Goal: Information Seeking & Learning: Learn about a topic

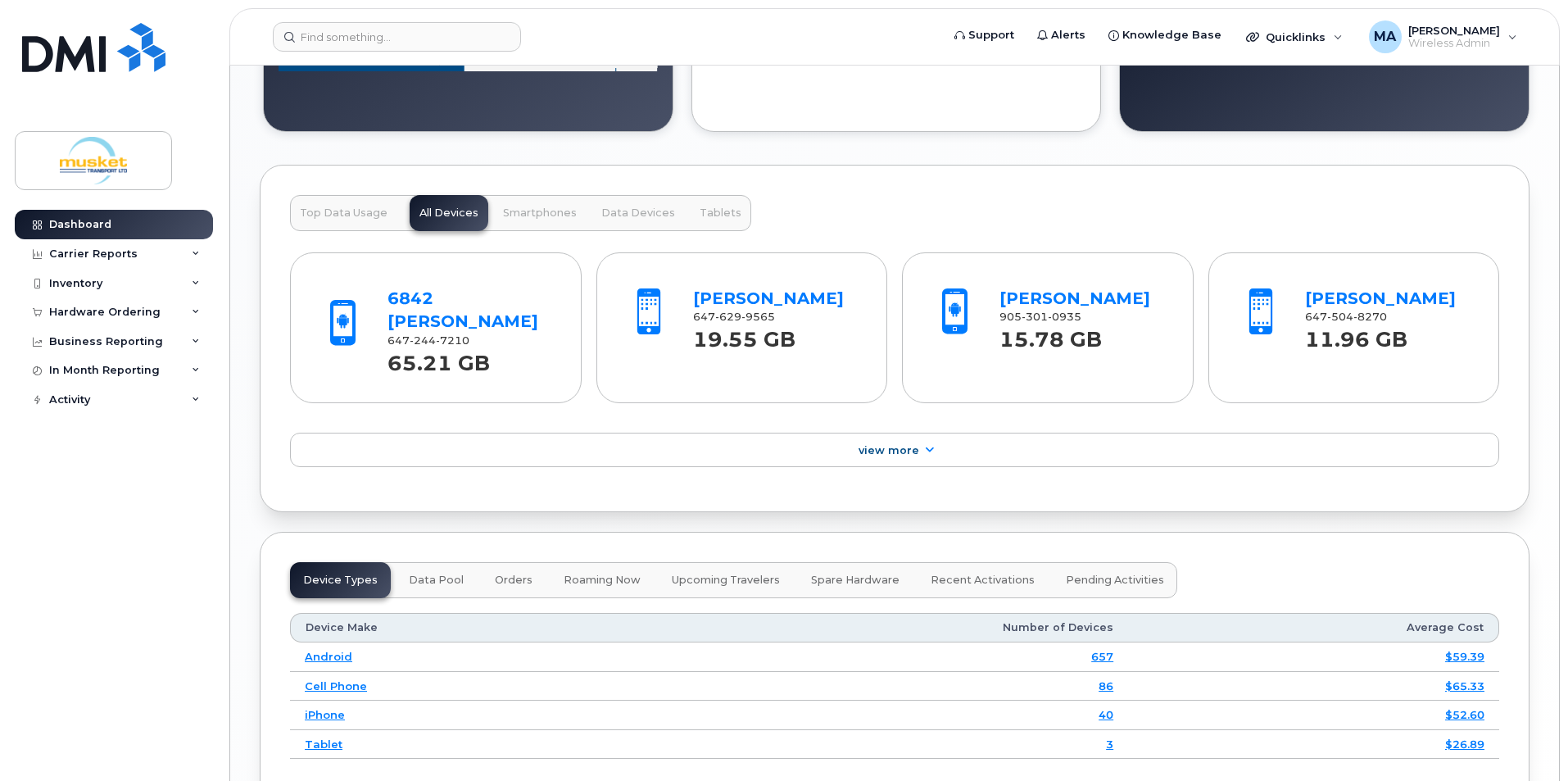
scroll to position [1312, 0]
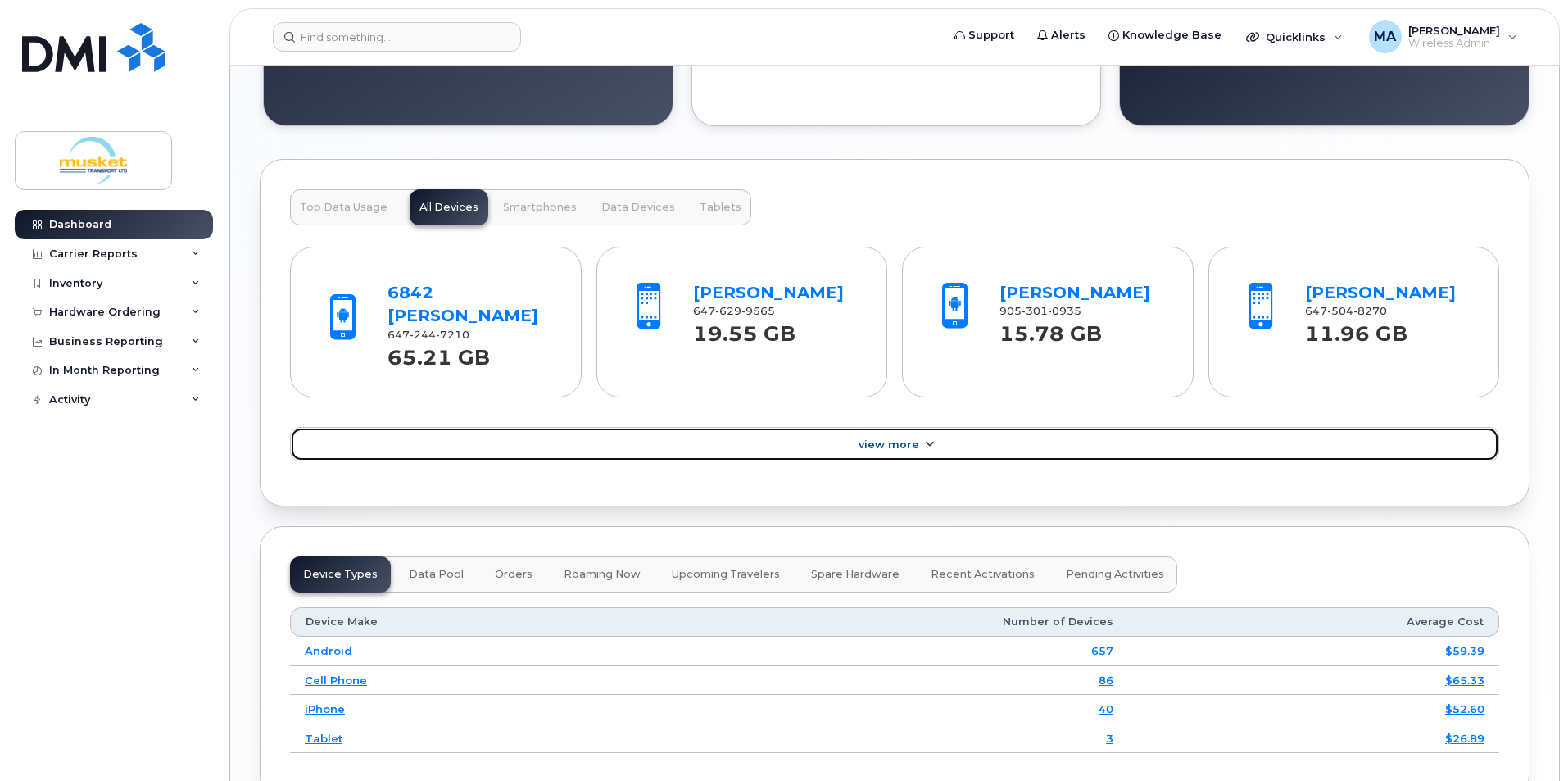
click at [903, 427] on link "View More" at bounding box center [894, 444] width 1209 height 34
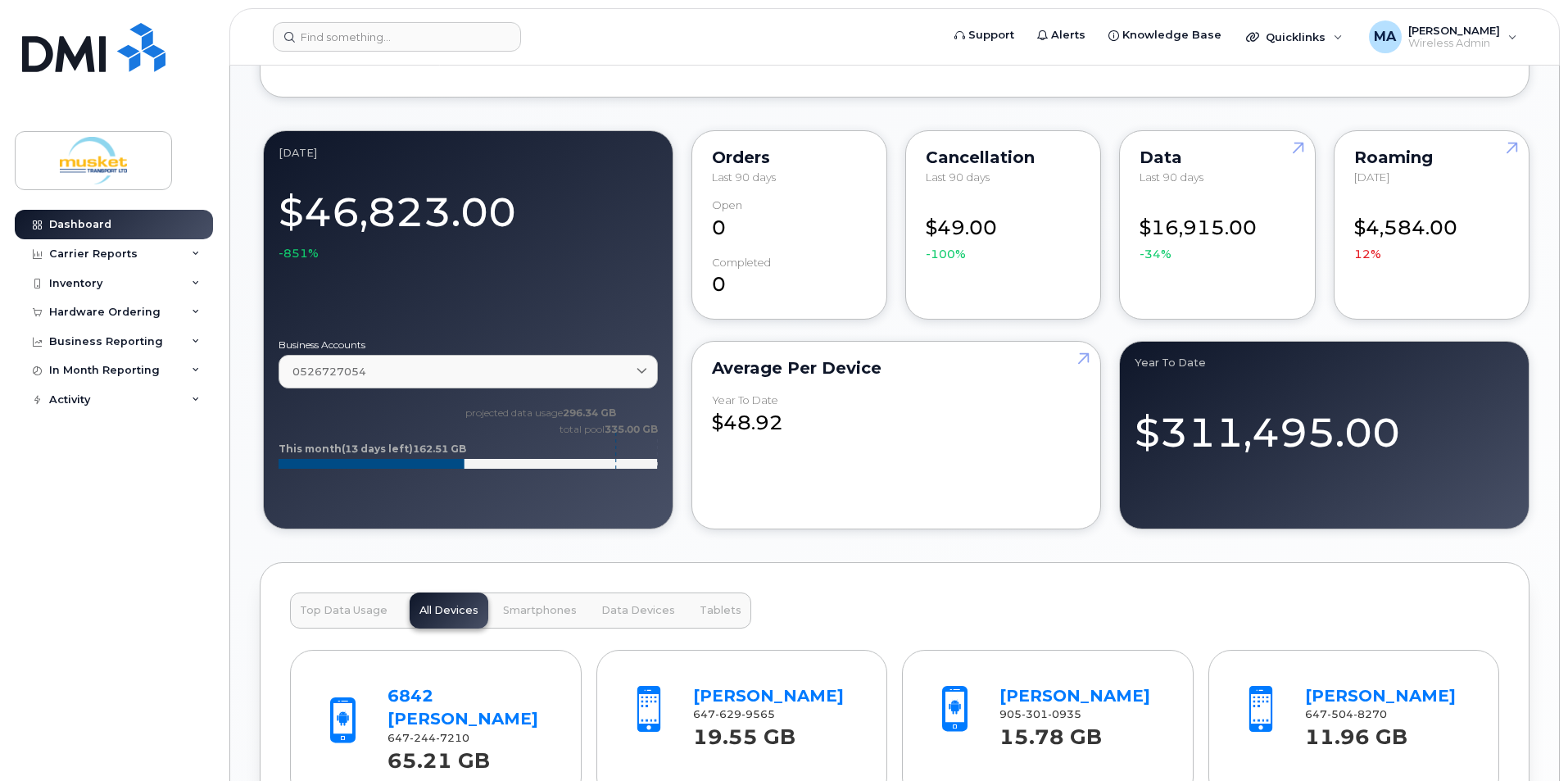
scroll to position [902, 0]
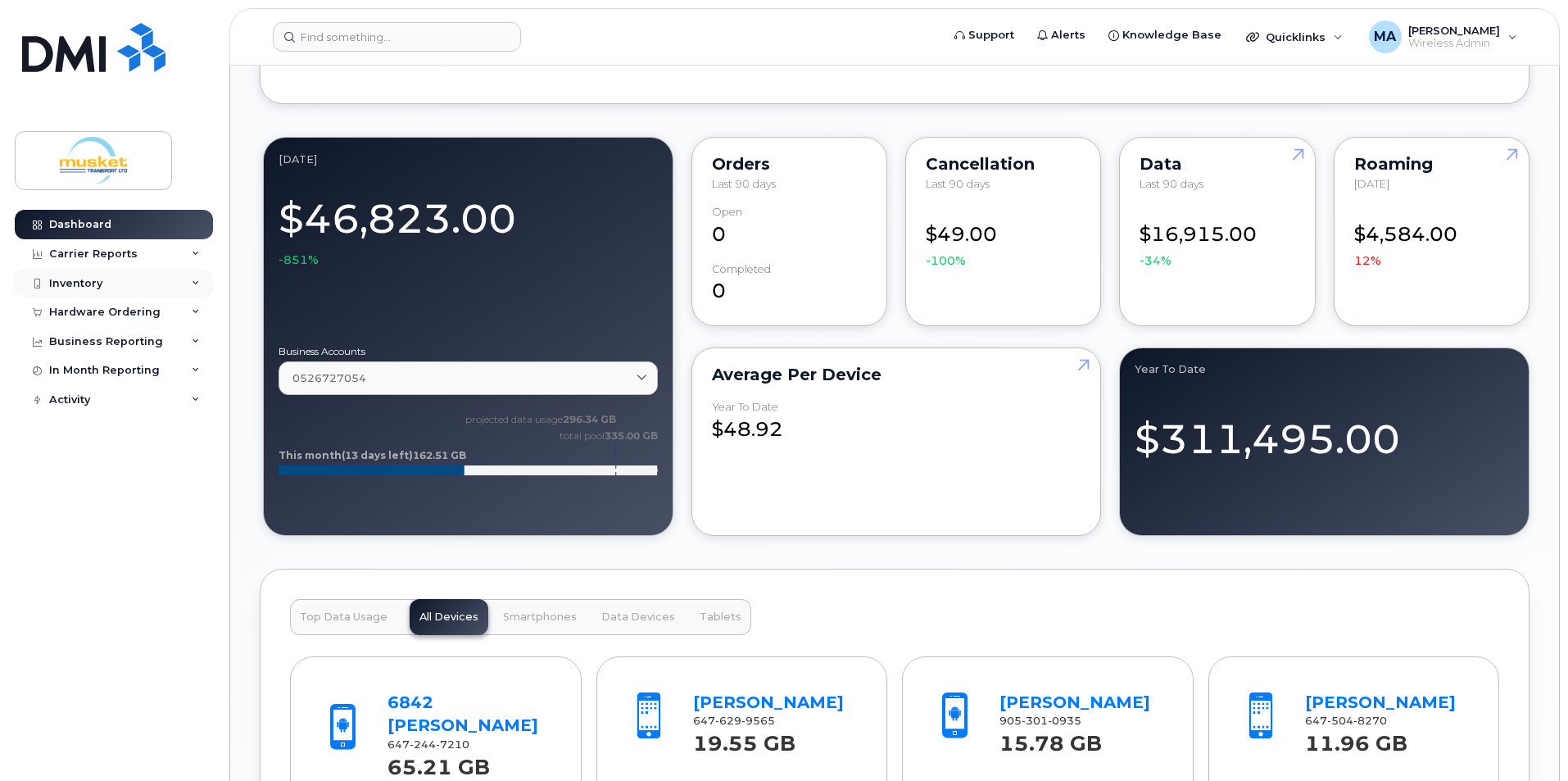
click at [86, 276] on div "Inventory" at bounding box center [114, 283] width 199 height 30
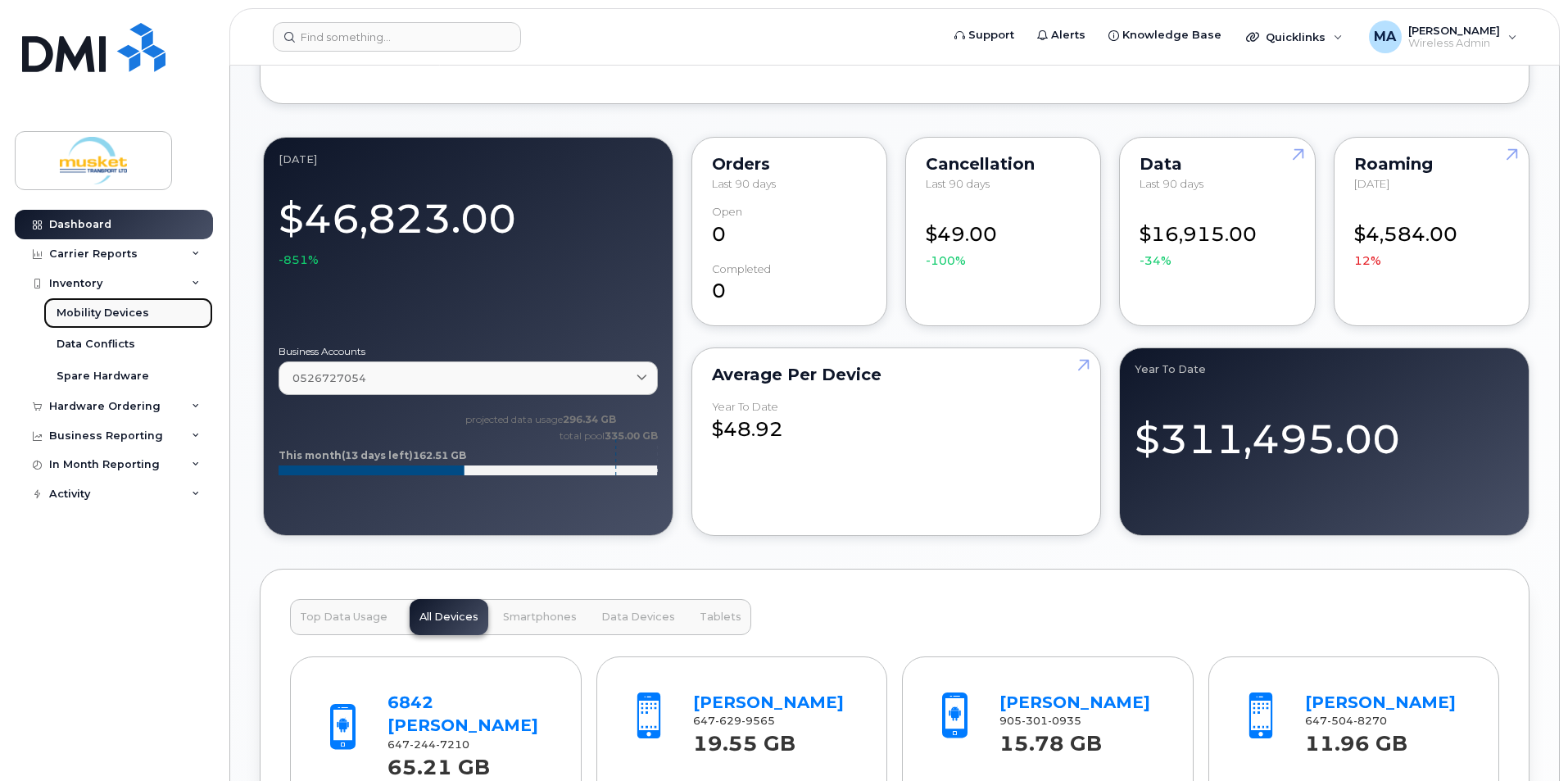
click at [155, 312] on link "Mobility Devices" at bounding box center [129, 313] width 170 height 31
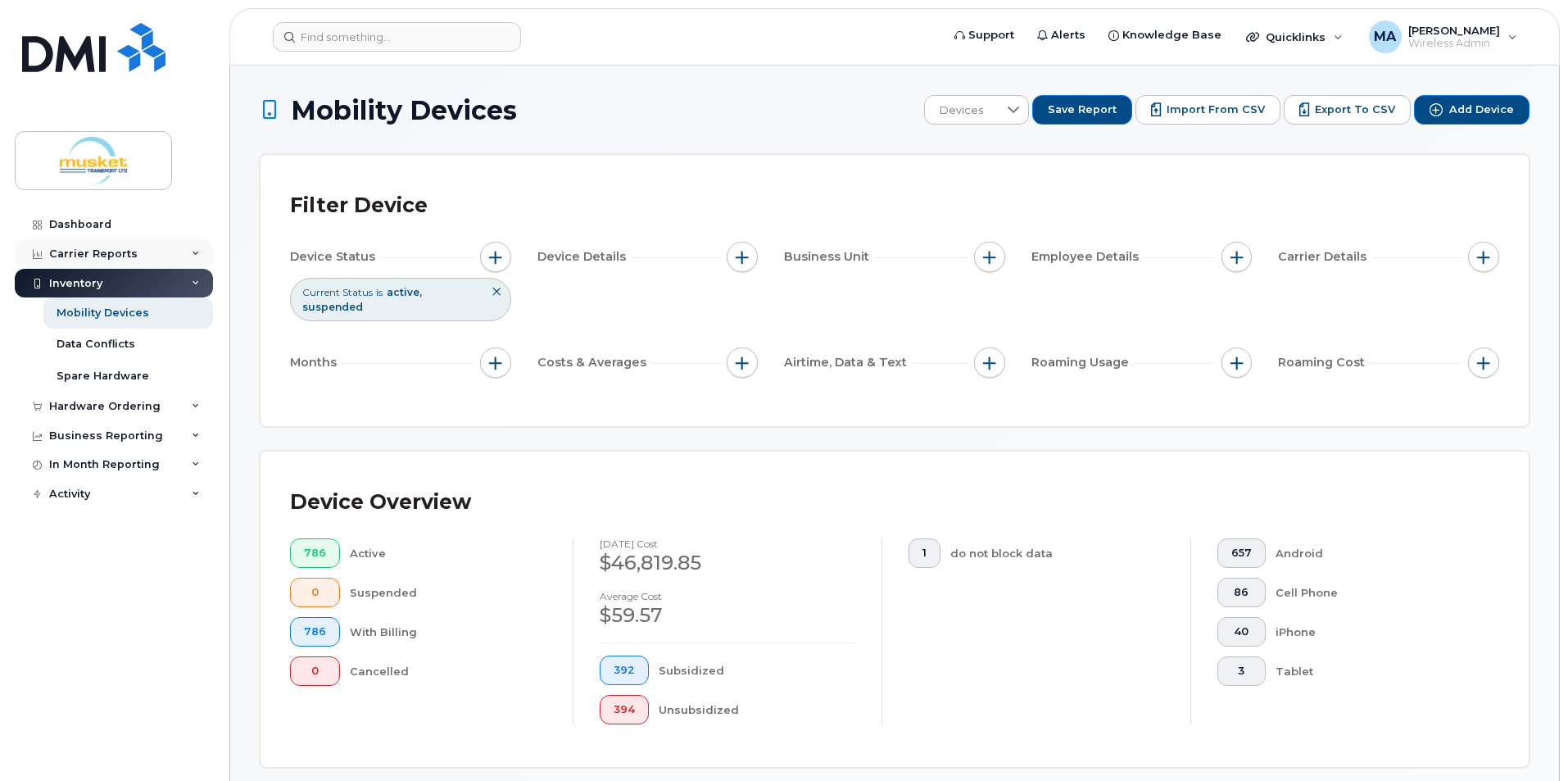
click at [144, 255] on div "Carrier Reports" at bounding box center [114, 254] width 199 height 30
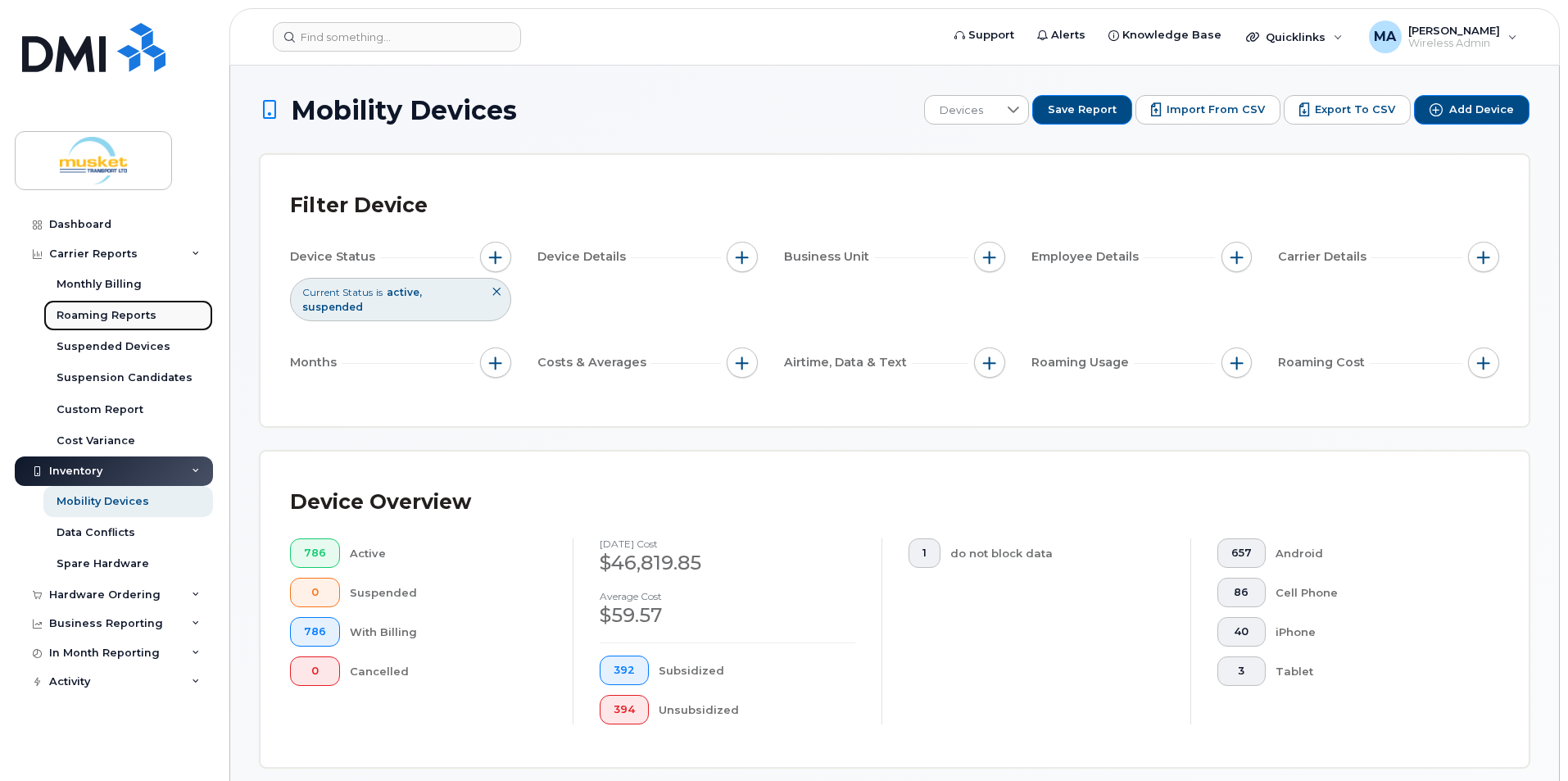
click at [138, 307] on link "Roaming Reports" at bounding box center [129, 315] width 170 height 31
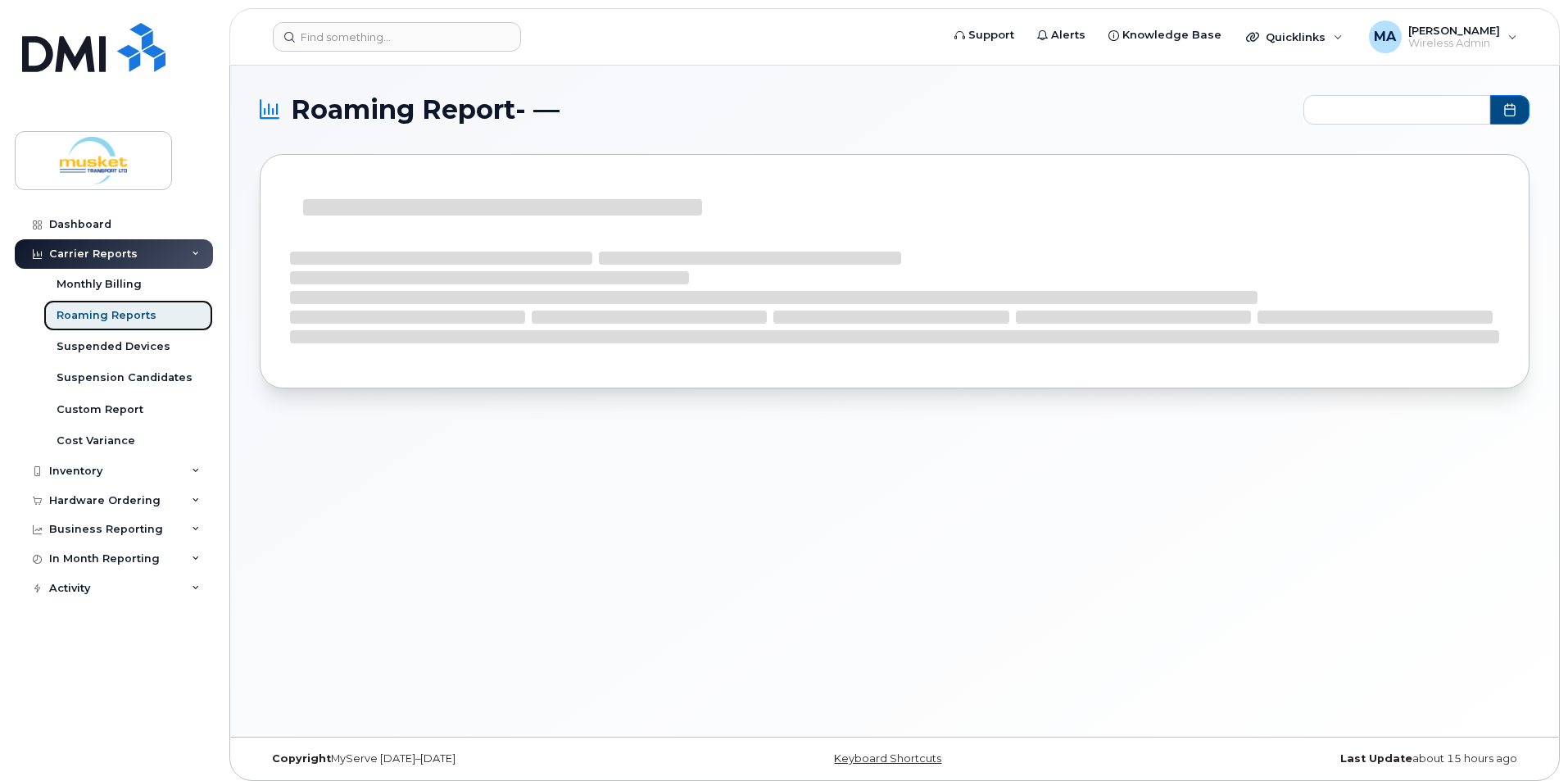
type input "2024-09 - 2025-08"
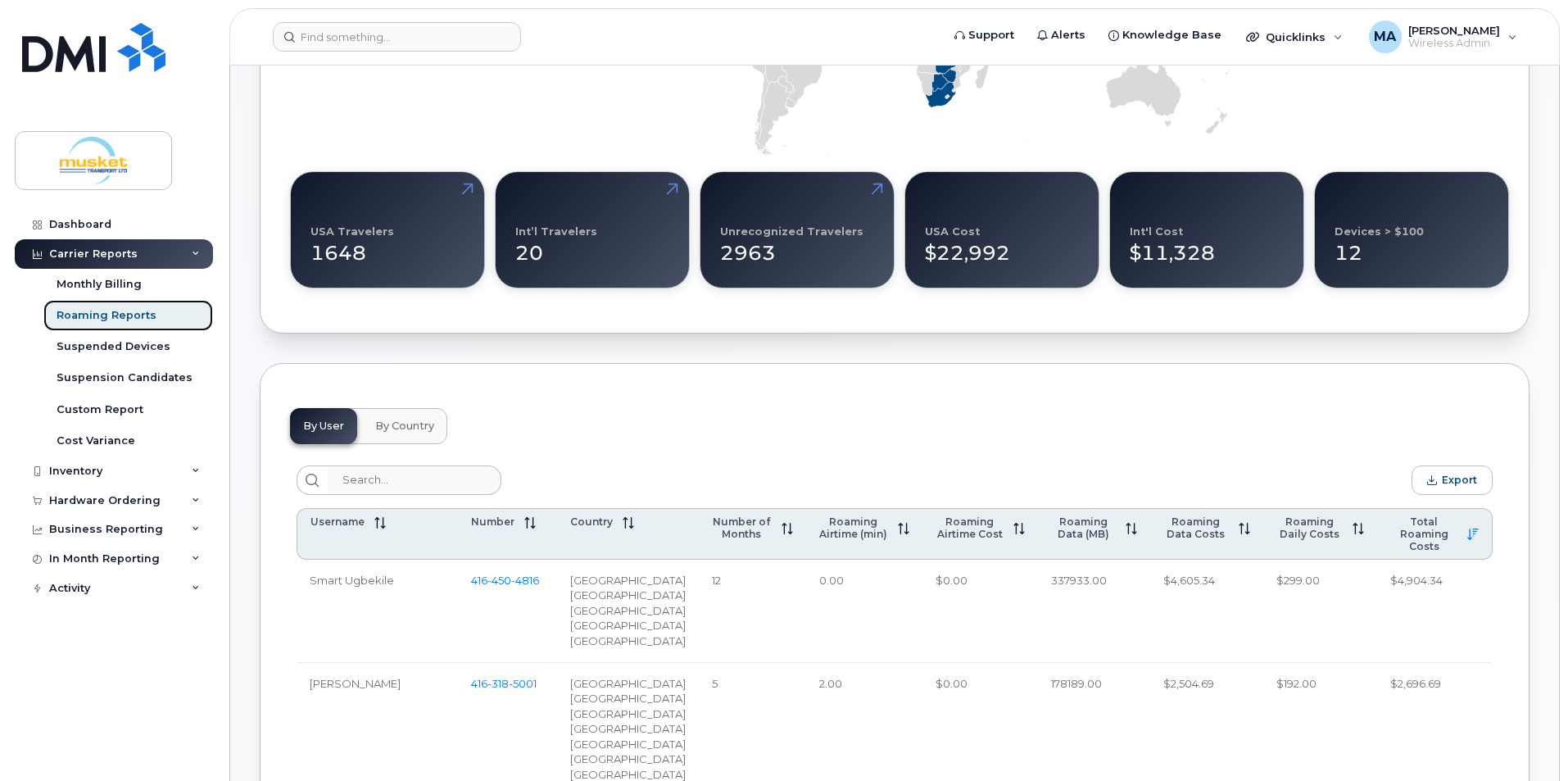
scroll to position [410, 0]
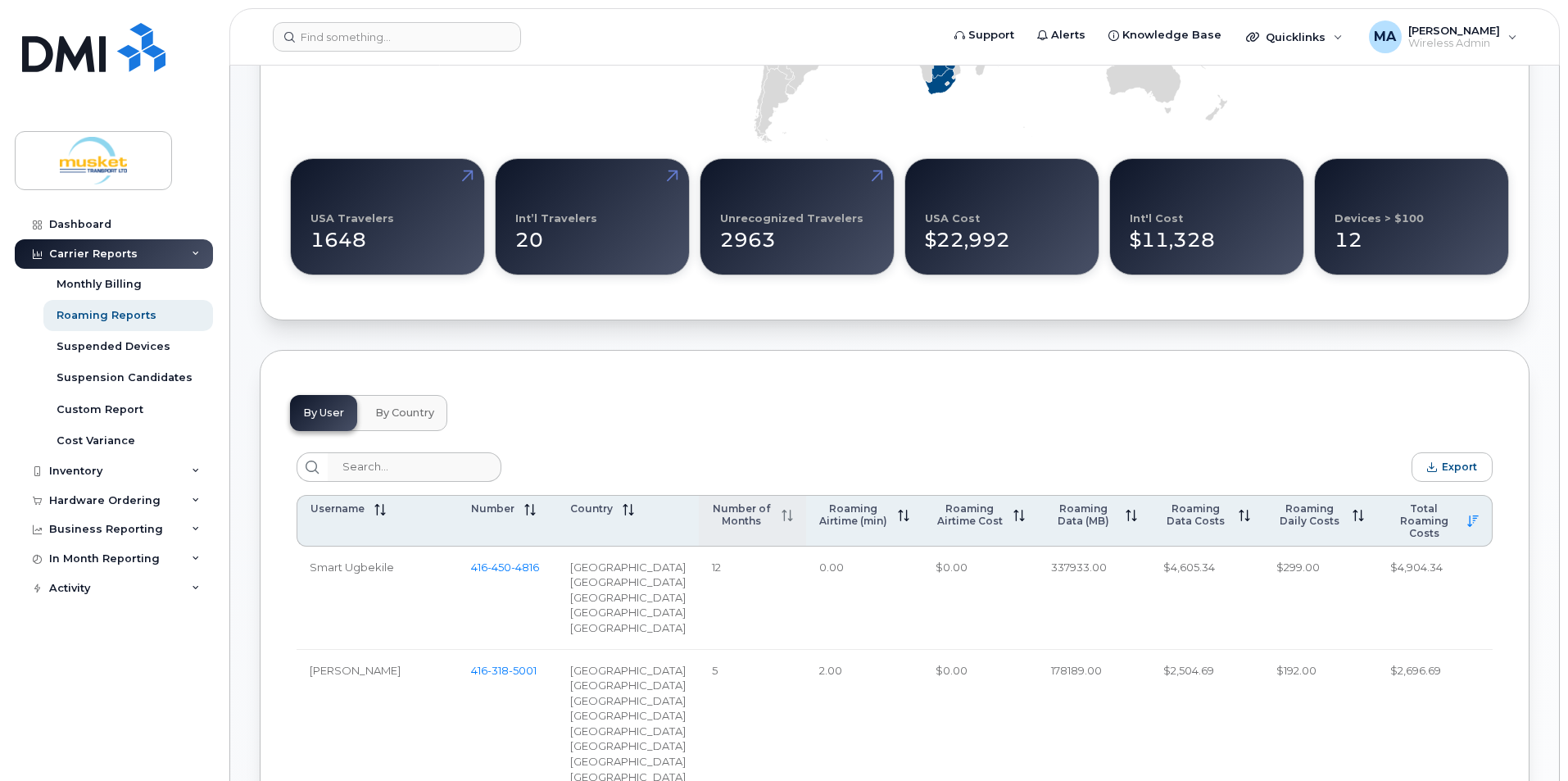
click at [737, 515] on span "Number of Months" at bounding box center [742, 514] width 60 height 24
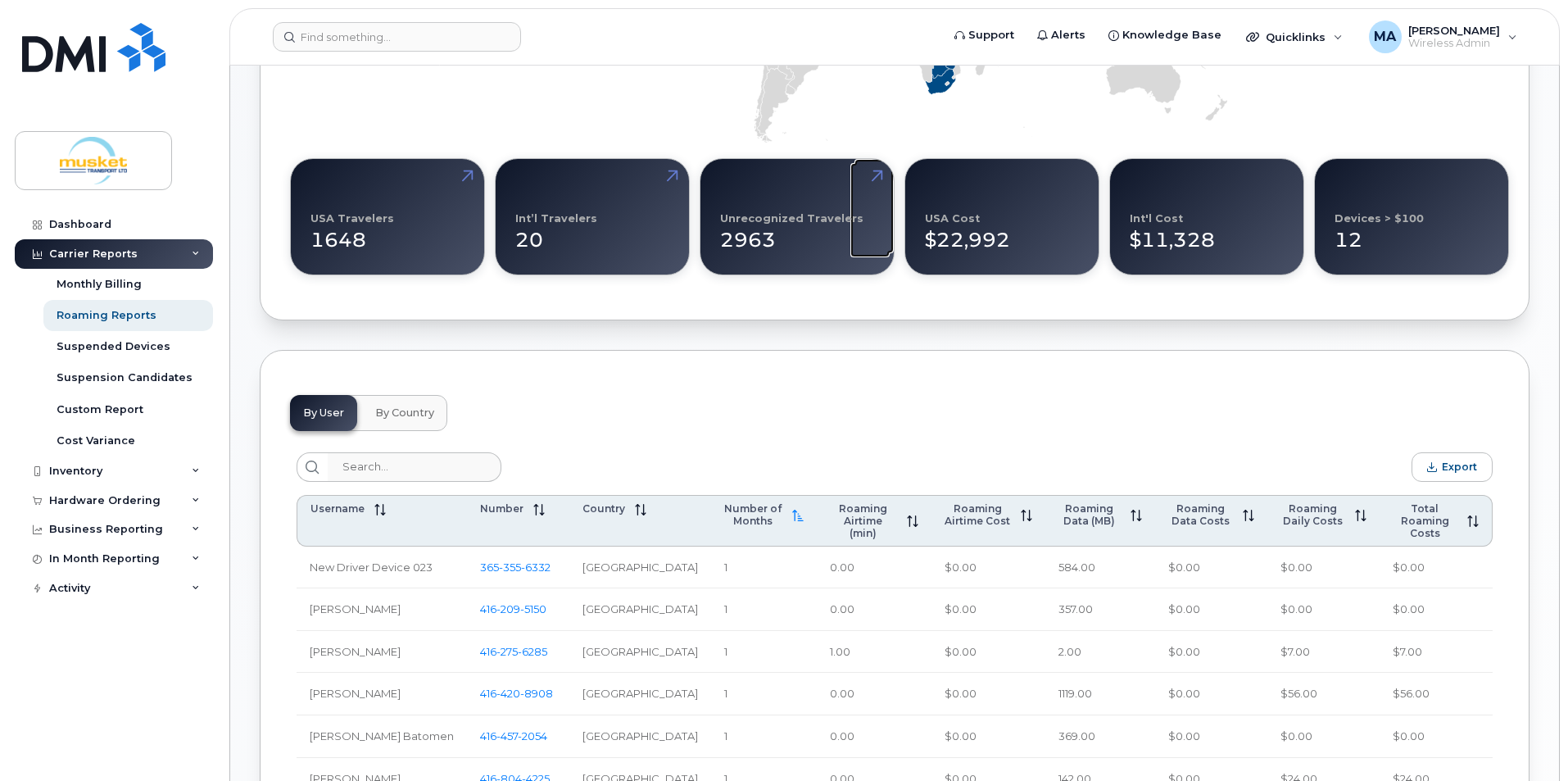
click at [880, 172] on link at bounding box center [875, 206] width 39 height 94
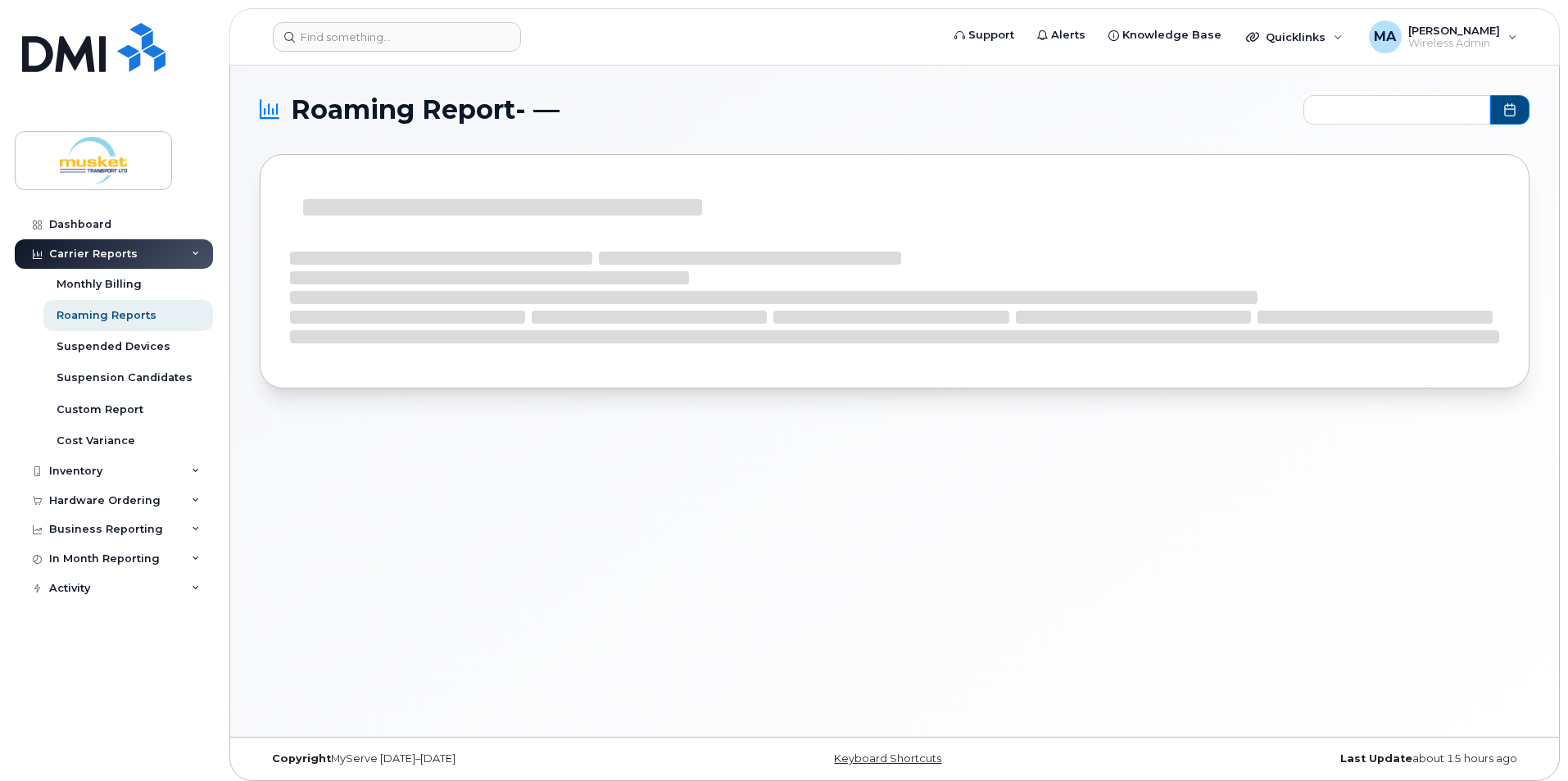
type input "2024-09 - 2025-08"
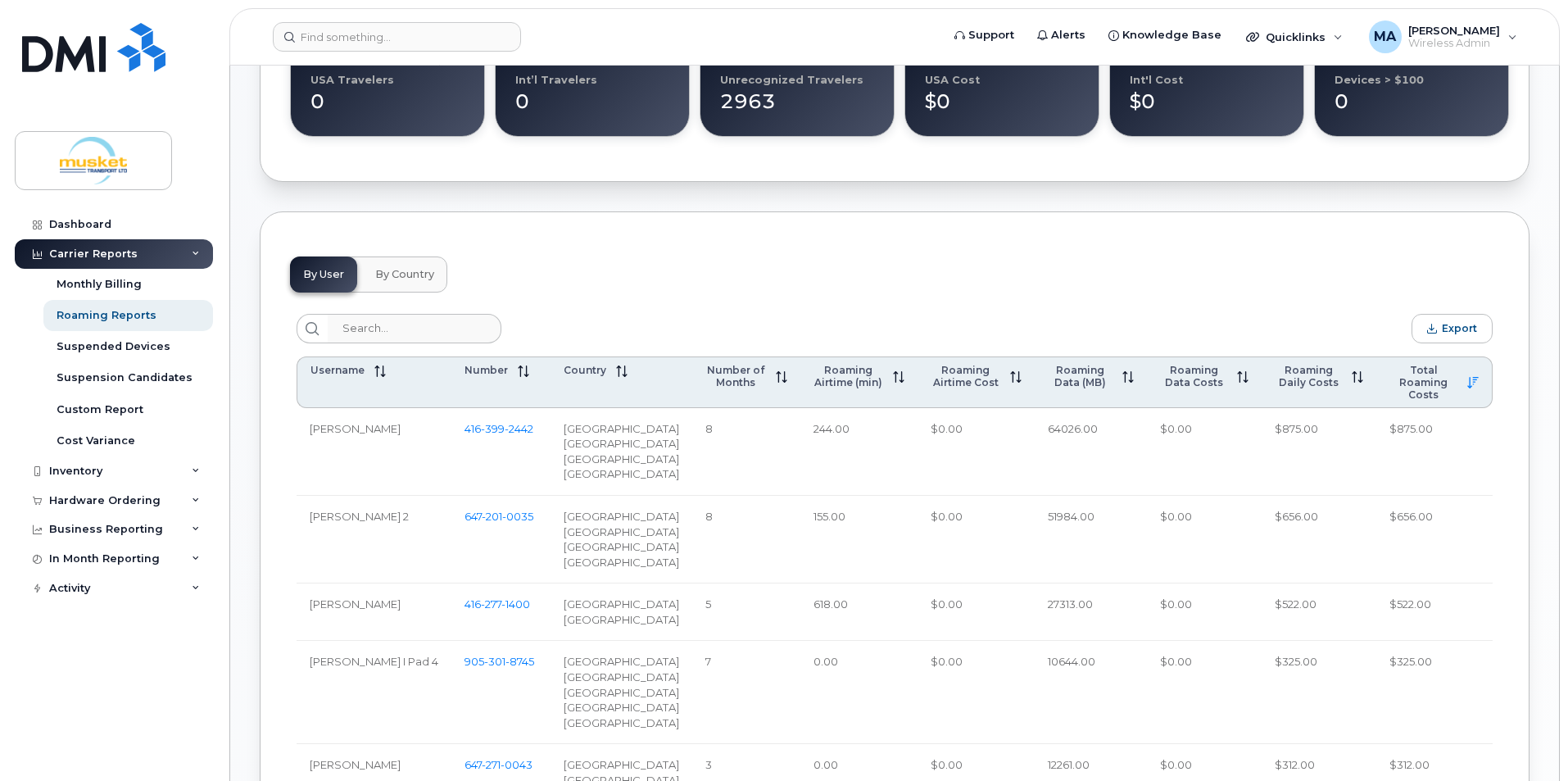
scroll to position [573, 0]
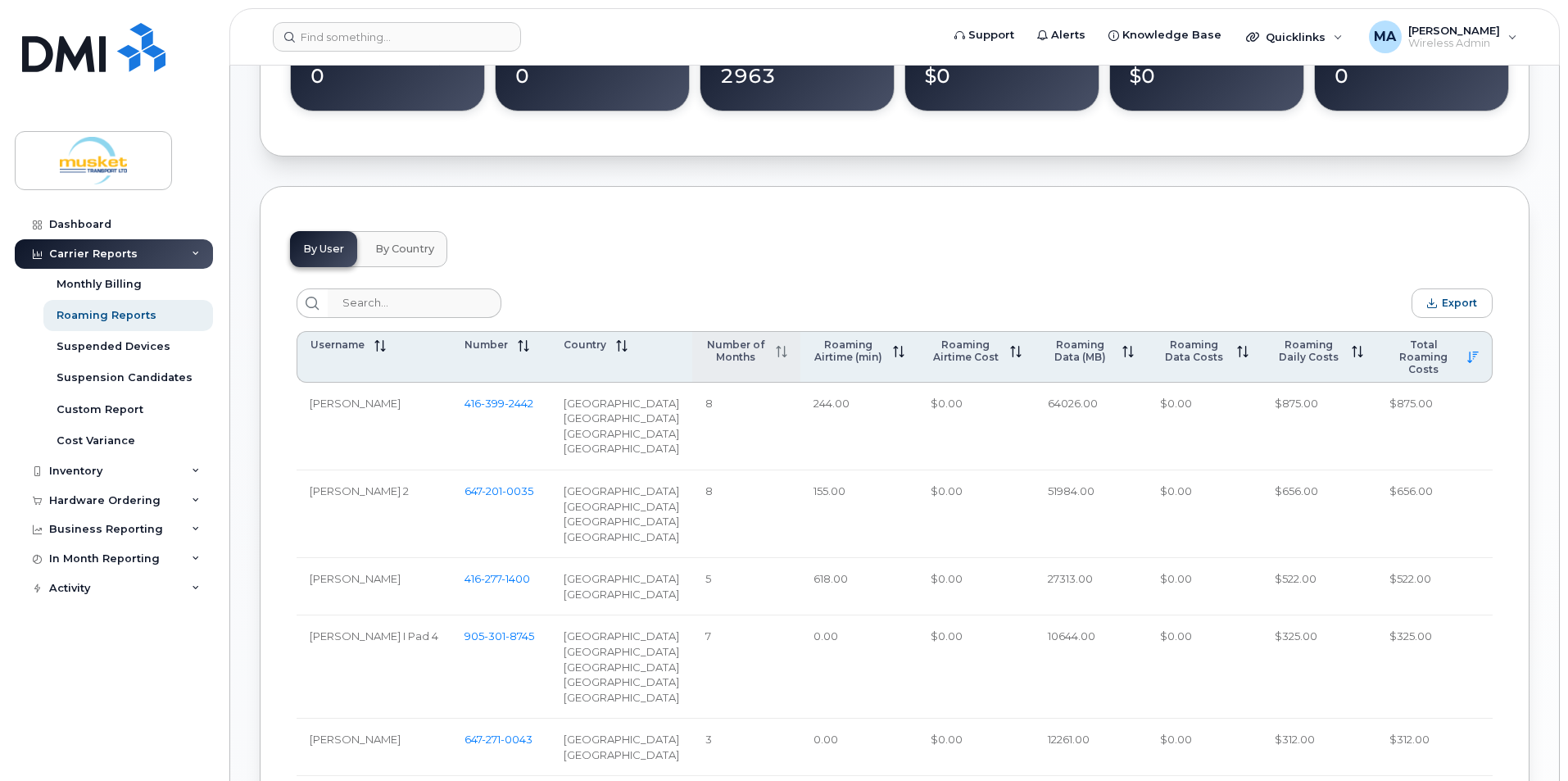
click at [775, 361] on div "Number of Months" at bounding box center [747, 350] width 82 height 24
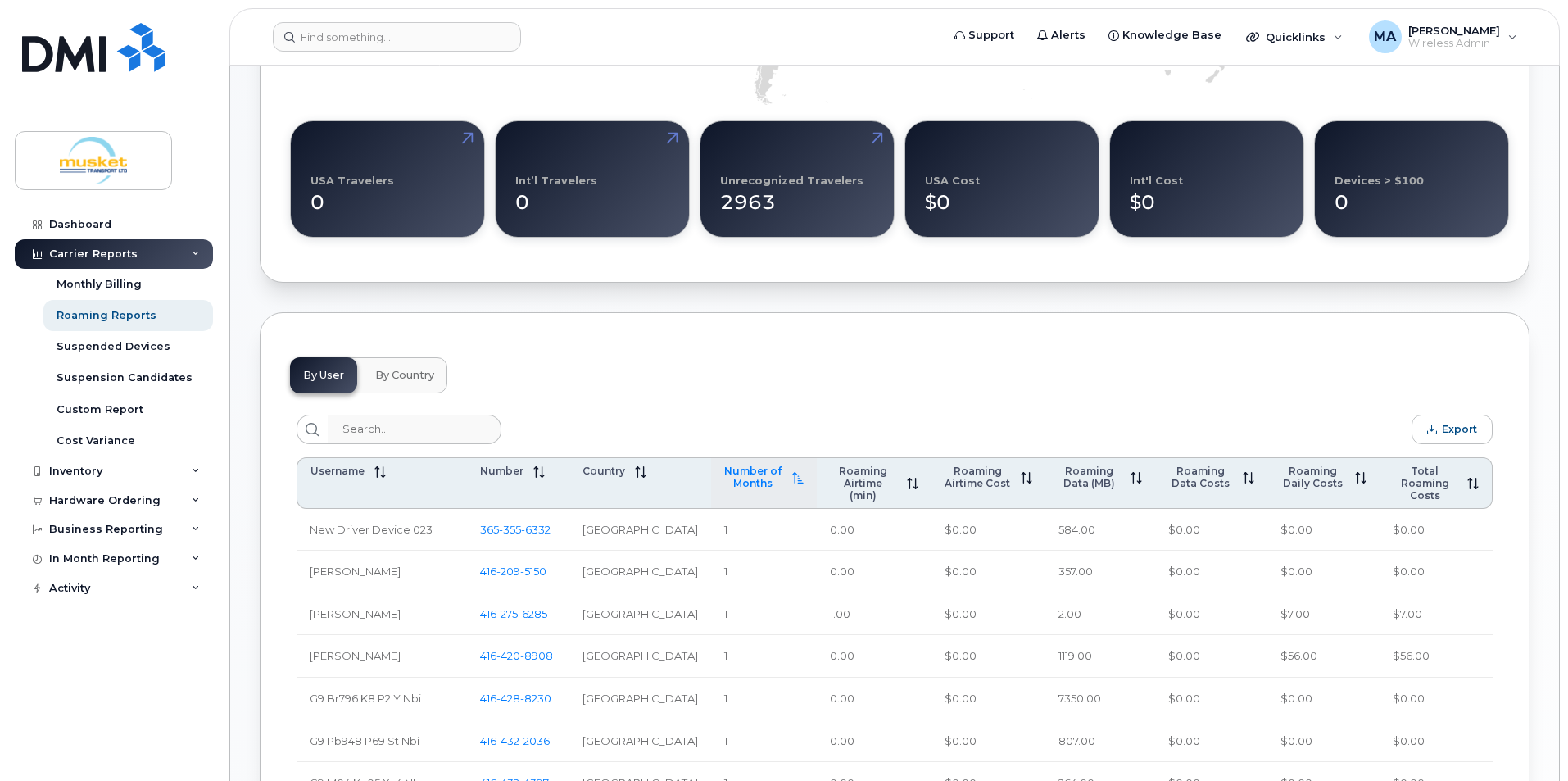
scroll to position [435, 0]
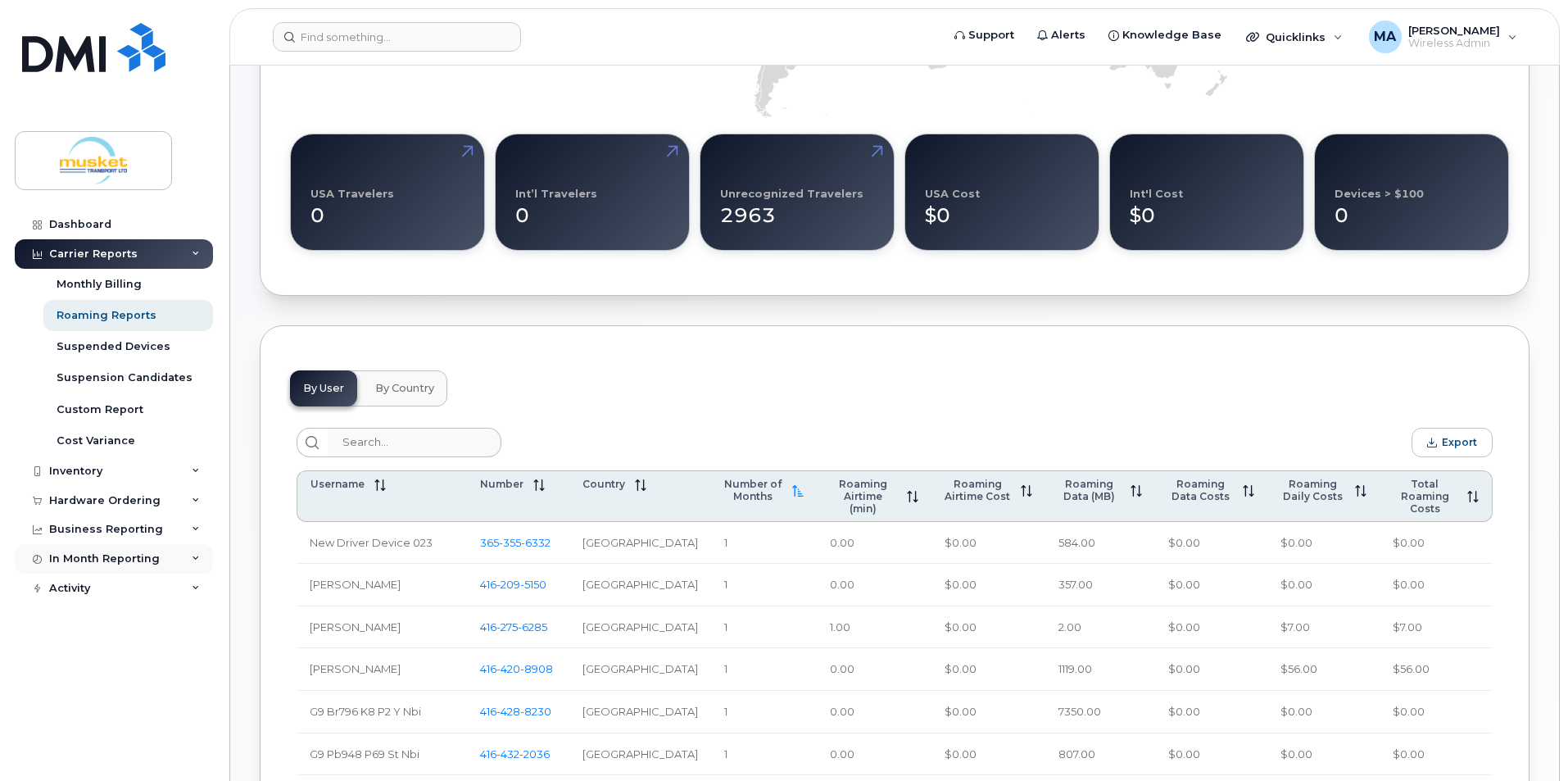
click at [101, 556] on div "In Month Reporting" at bounding box center [105, 558] width 111 height 13
click at [107, 582] on div "Data Usage" at bounding box center [89, 589] width 65 height 14
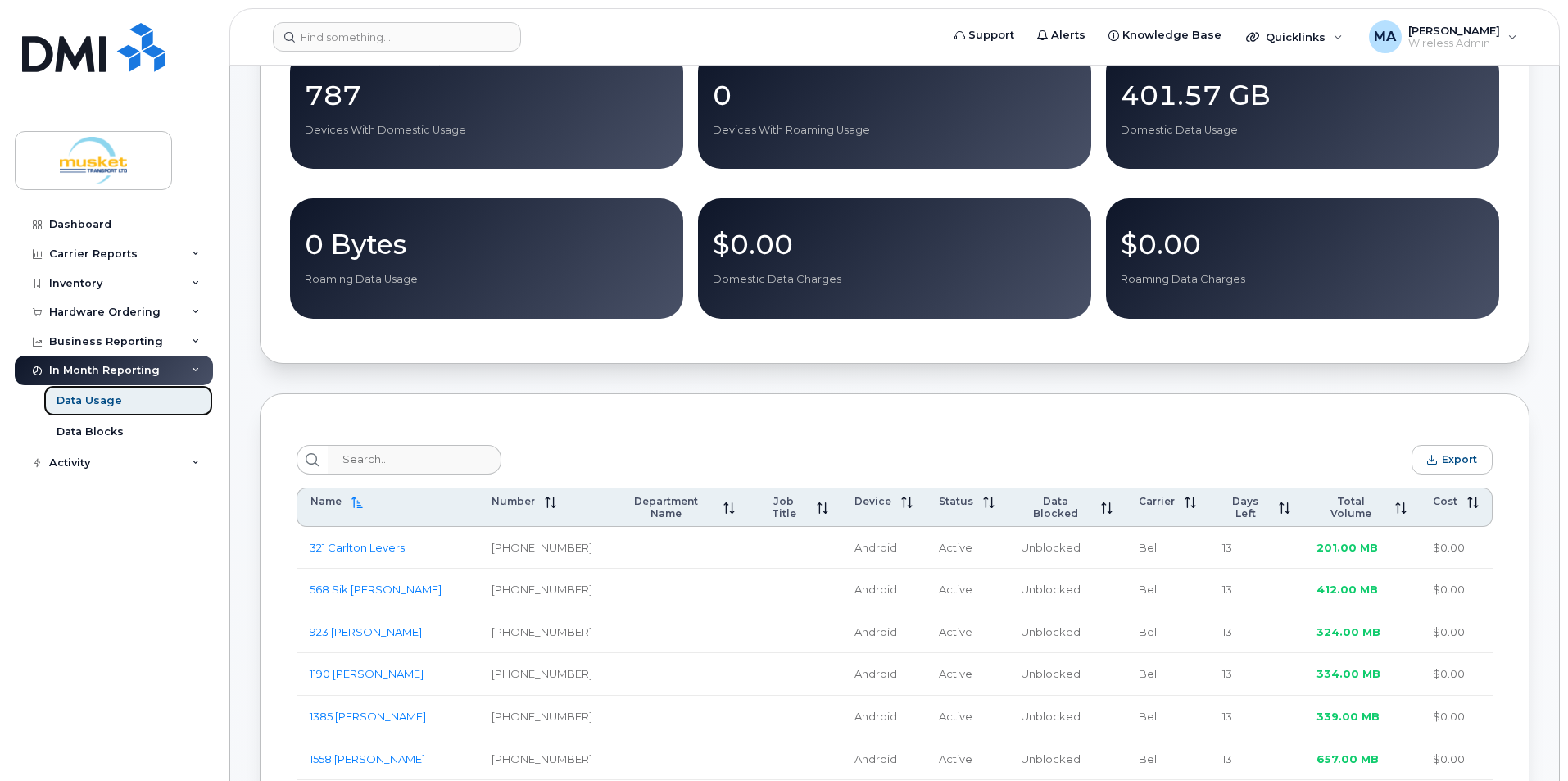
scroll to position [327, 0]
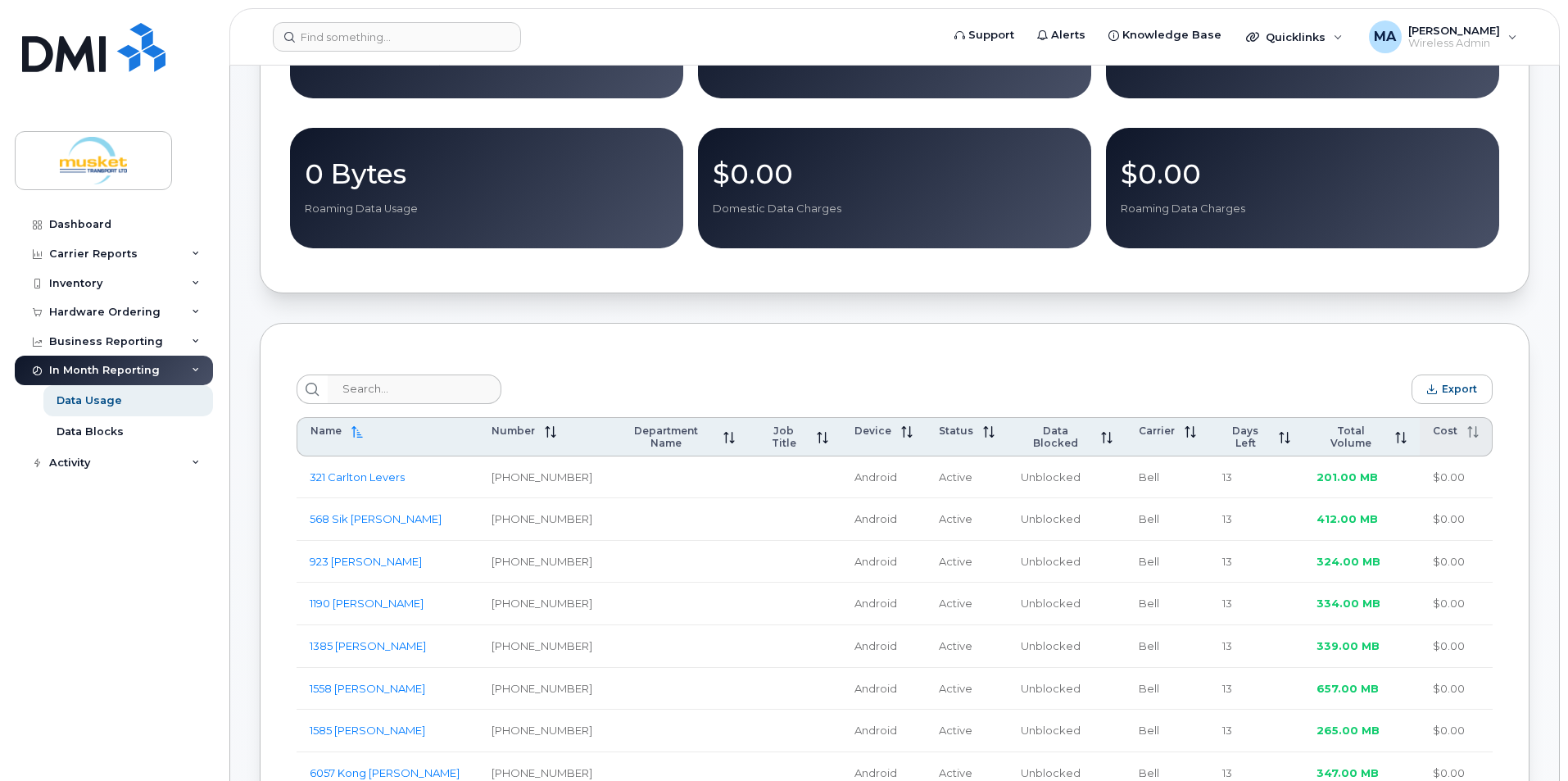
click at [1468, 434] on icon at bounding box center [1473, 431] width 12 height 12
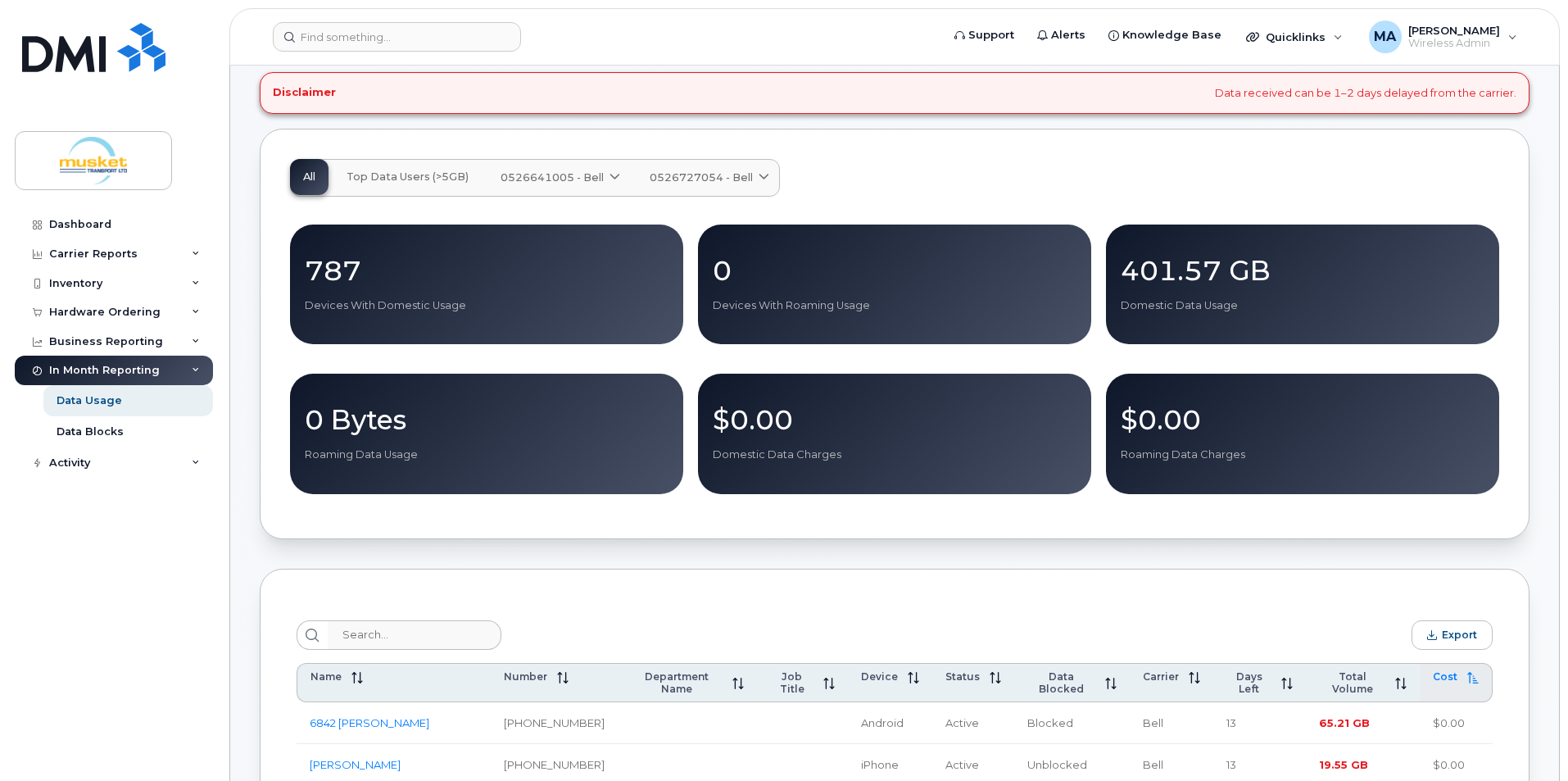
scroll to position [0, 0]
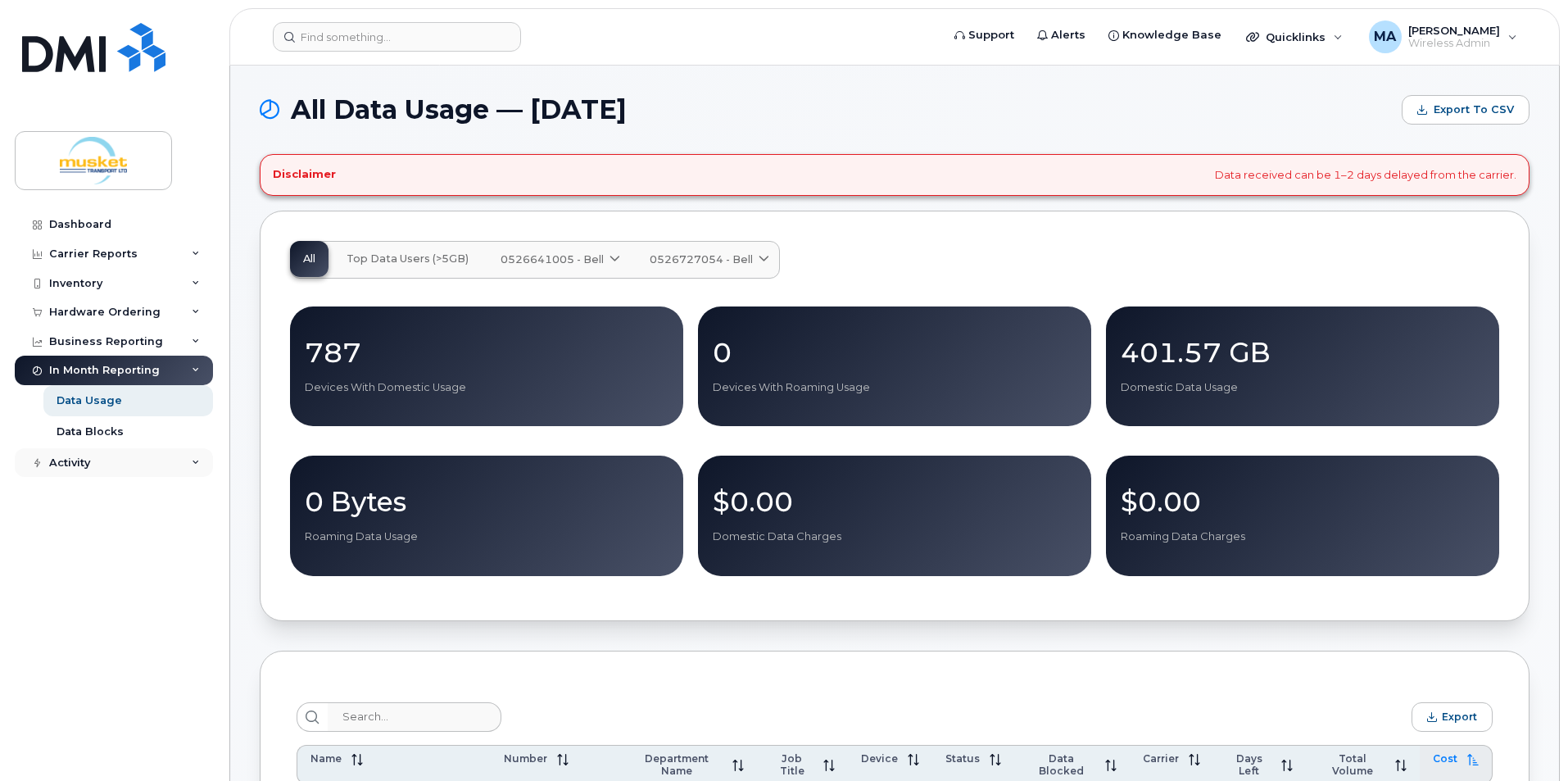
click at [81, 462] on div "Activity" at bounding box center [70, 463] width 41 height 13
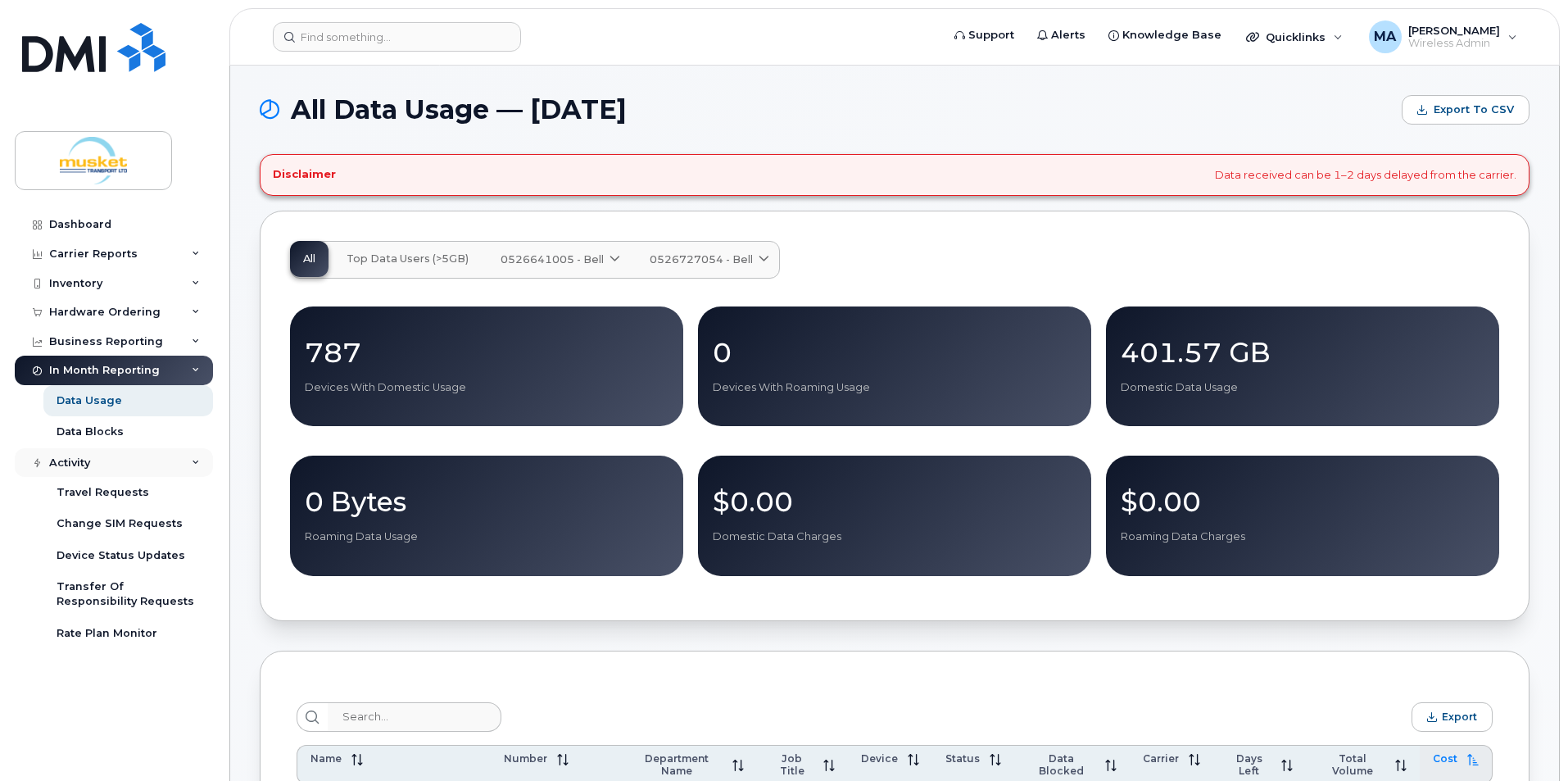
click at [81, 463] on div "Activity" at bounding box center [70, 463] width 41 height 13
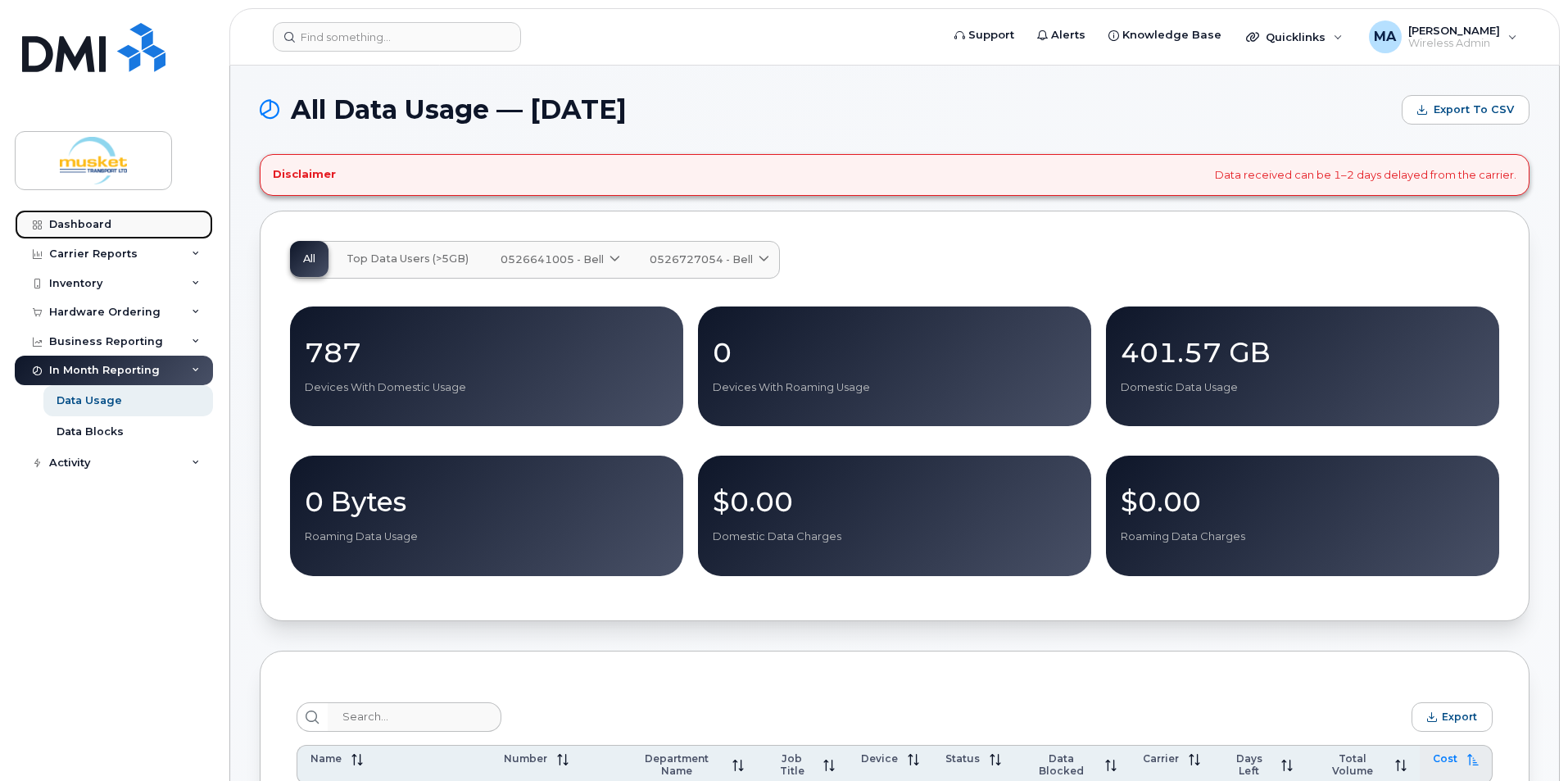
click at [106, 220] on div "Dashboard" at bounding box center [81, 225] width 63 height 13
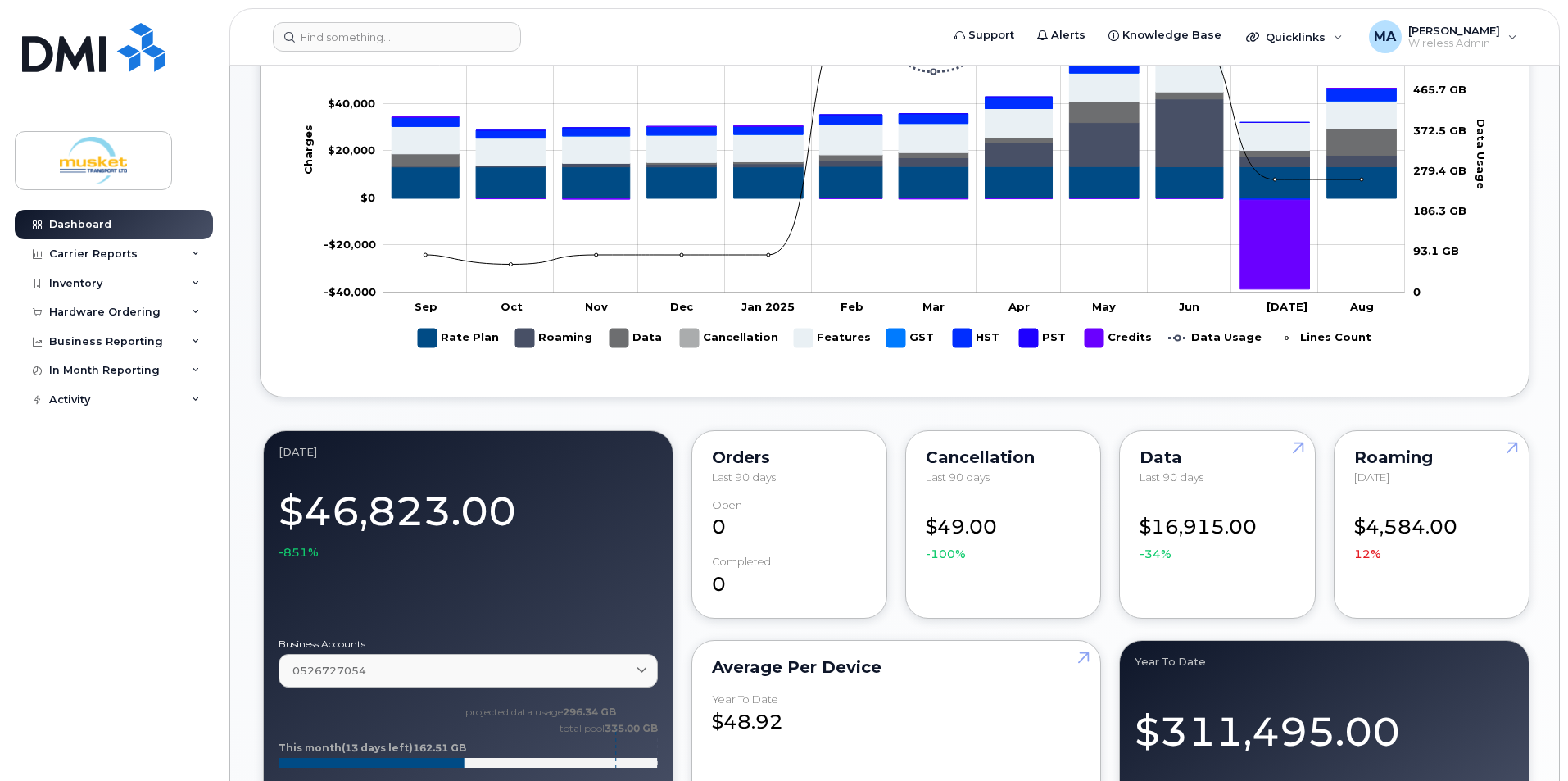
scroll to position [573, 0]
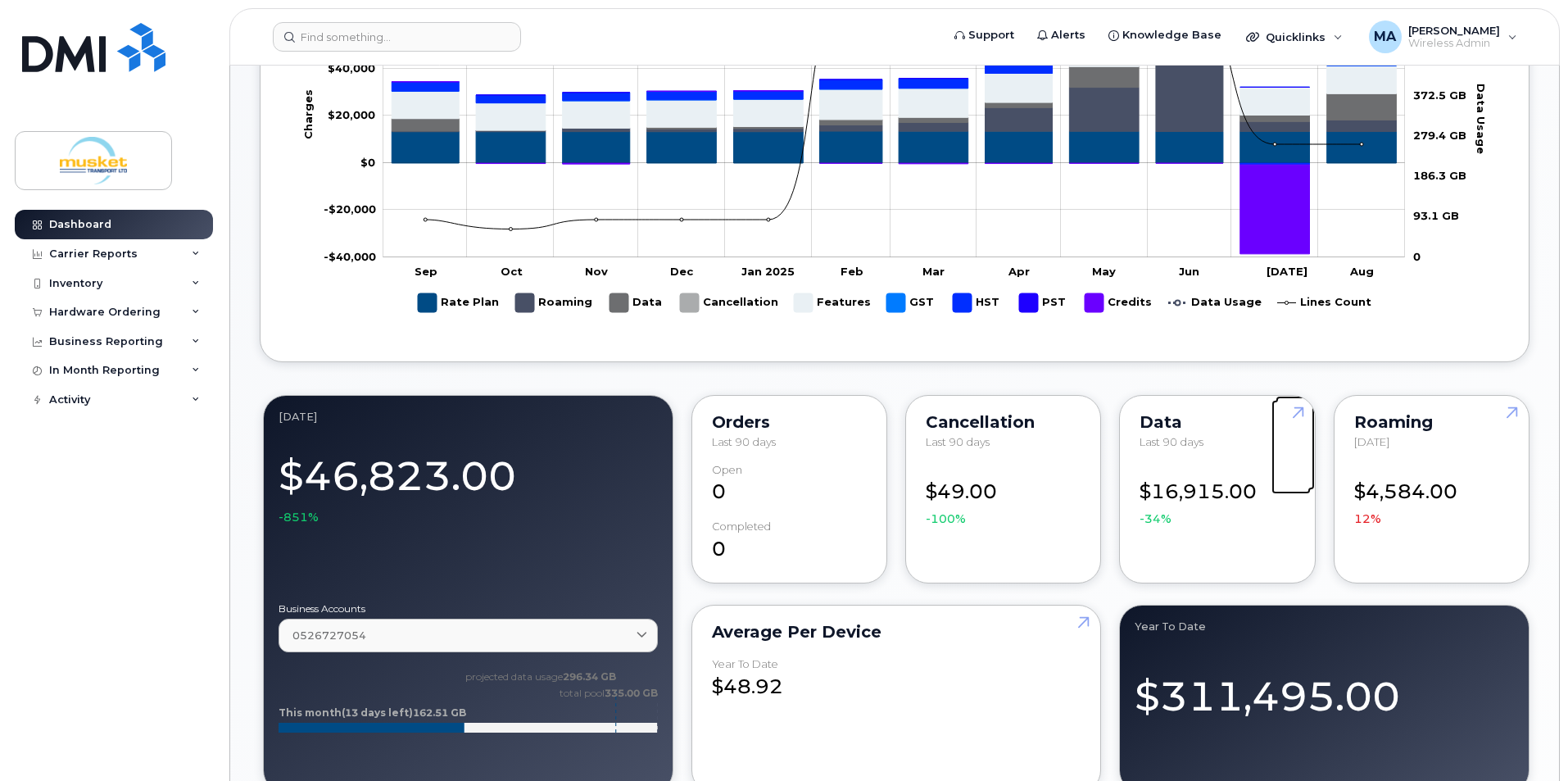
click at [1294, 418] on link at bounding box center [1295, 442] width 39 height 94
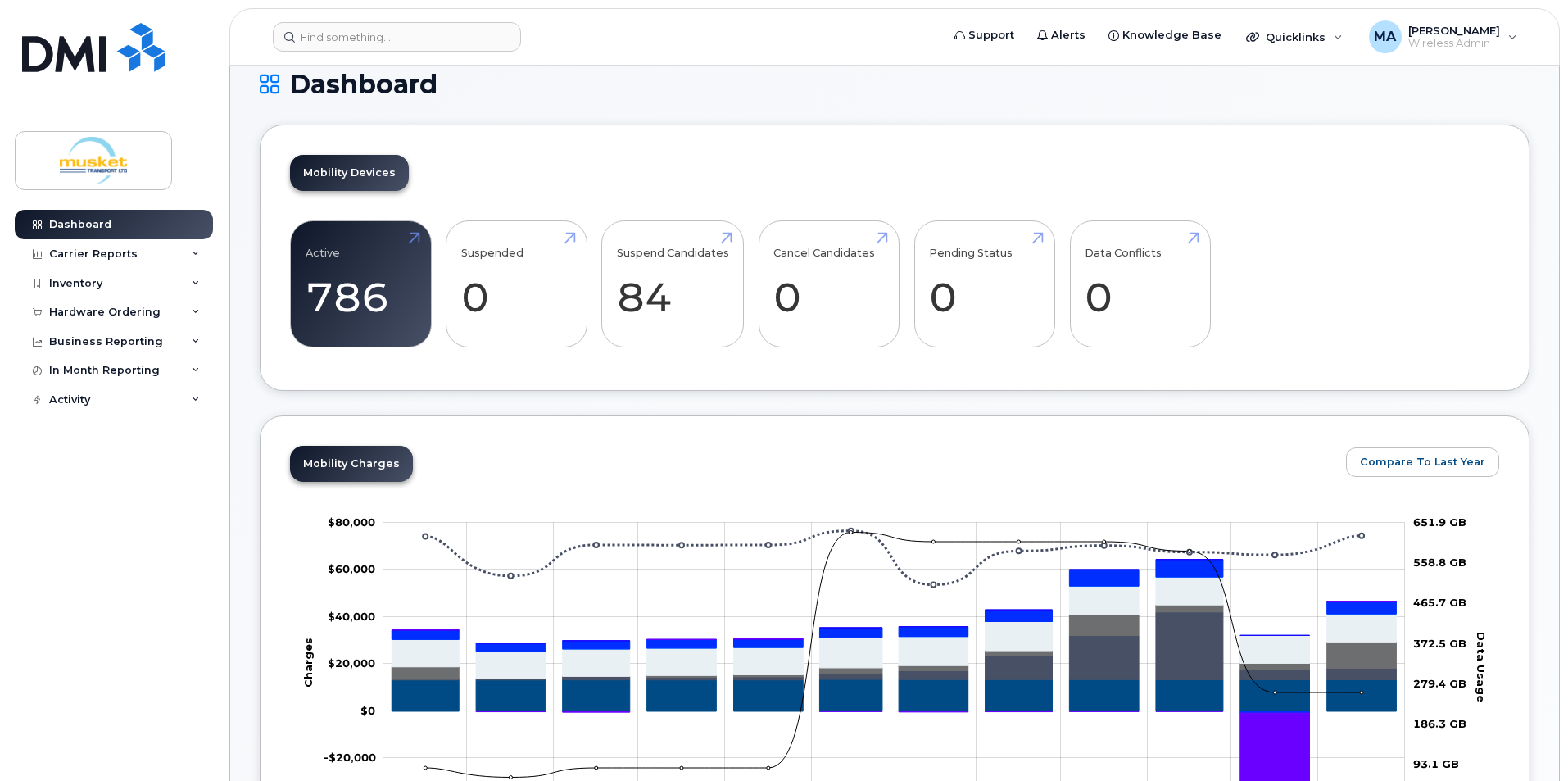
scroll to position [0, 0]
